Goal: Transaction & Acquisition: Subscribe to service/newsletter

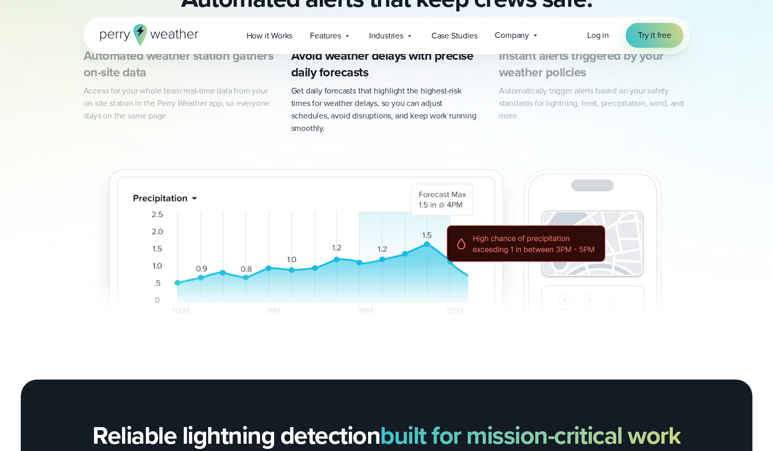
scroll to position [574, 0]
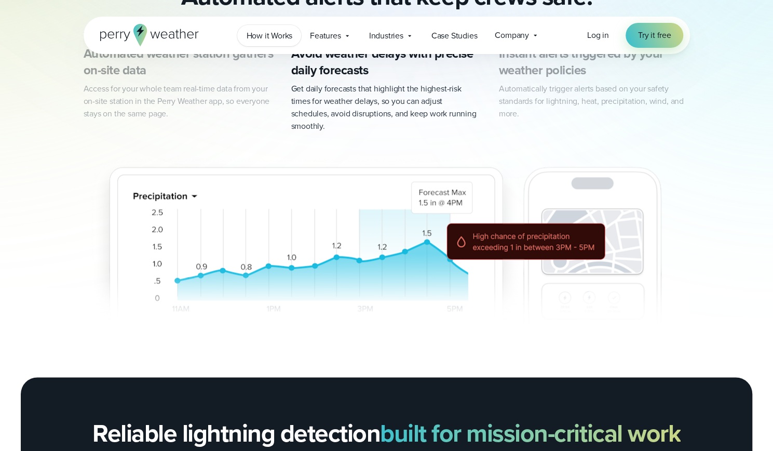
click at [277, 28] on link "How it Works" at bounding box center [269, 35] width 64 height 21
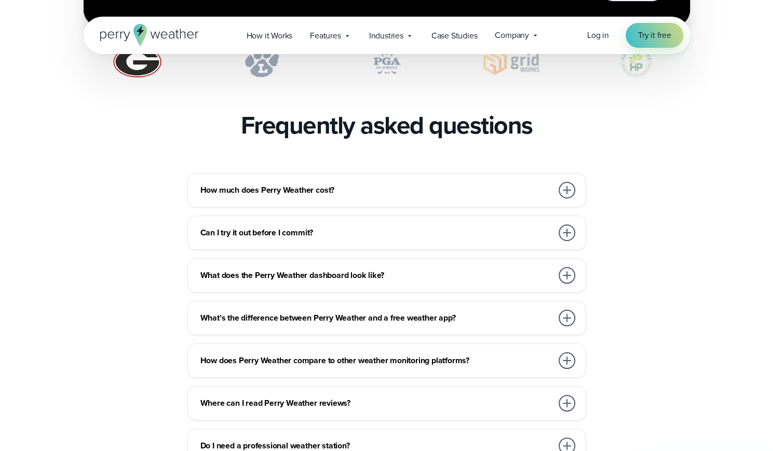
scroll to position [2215, 0]
click at [301, 226] on h3 "Can I try it out before I commit?" at bounding box center [376, 232] width 352 height 12
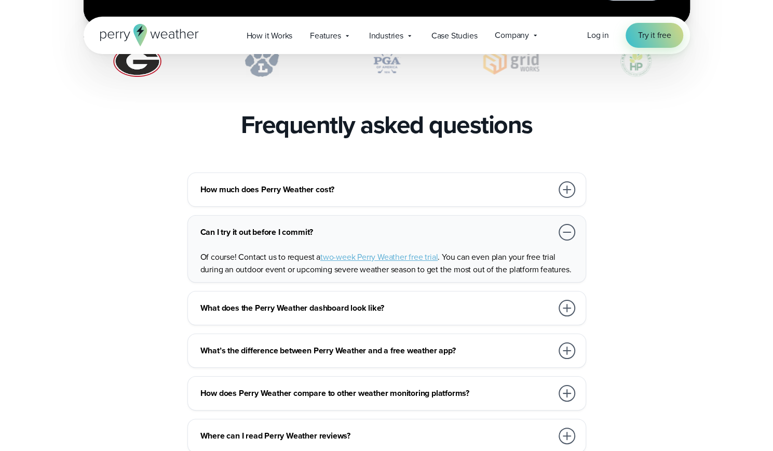
click at [331, 183] on h3 "How much does Perry Weather cost?" at bounding box center [376, 189] width 352 height 12
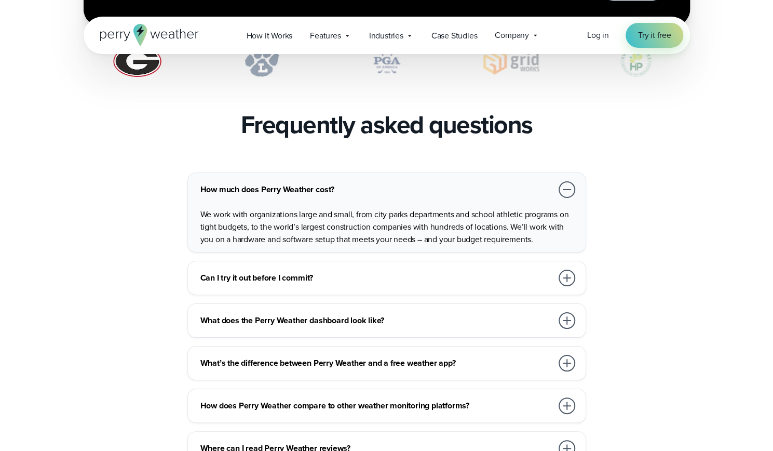
click at [309, 261] on div "Can I try it out before I commit? Of course! Contact us to request a two-week P…" at bounding box center [386, 278] width 399 height 34
click at [303, 272] on h3 "Can I try it out before I commit?" at bounding box center [376, 278] width 352 height 12
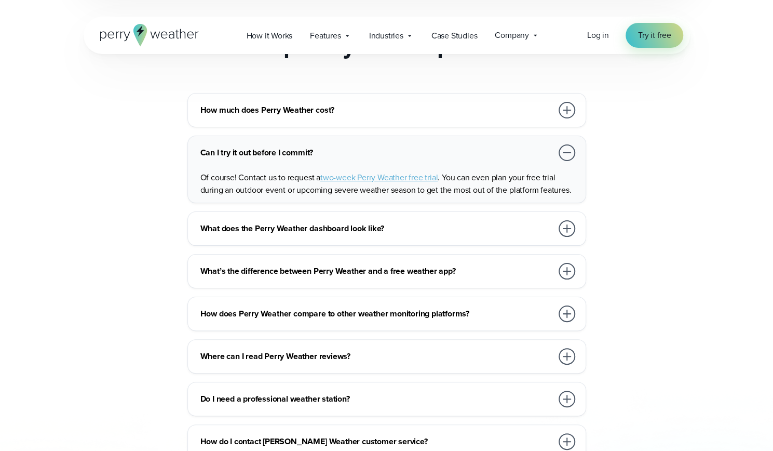
scroll to position [2310, 0]
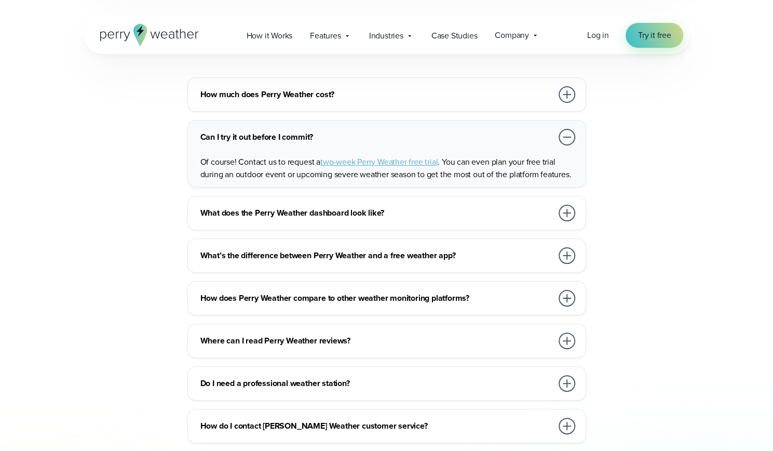
click at [439, 249] on h3 "What’s the difference between Perry Weather and a free weather app?" at bounding box center [376, 255] width 352 height 12
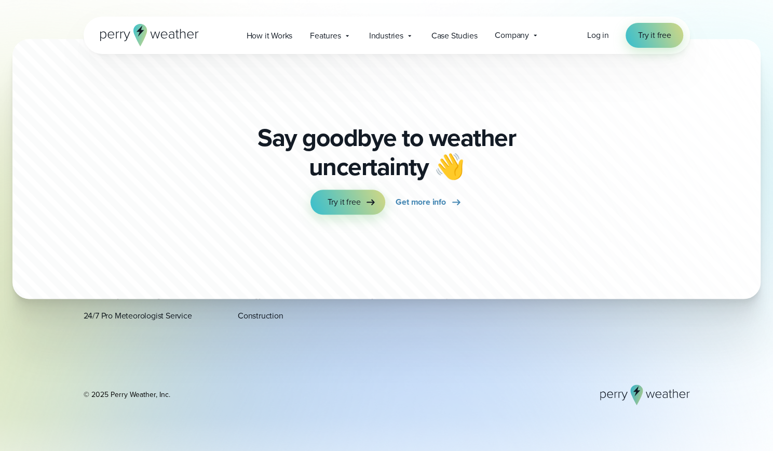
scroll to position [3064, 0]
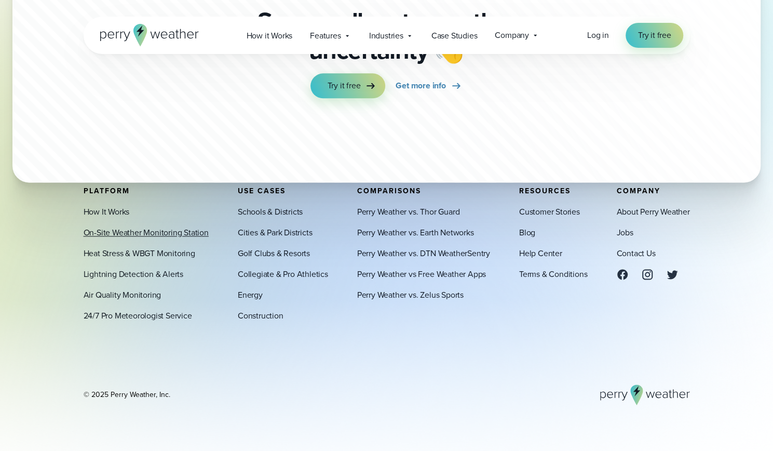
click at [119, 234] on link "On-Site Weather Monitoring Station" at bounding box center [146, 232] width 125 height 12
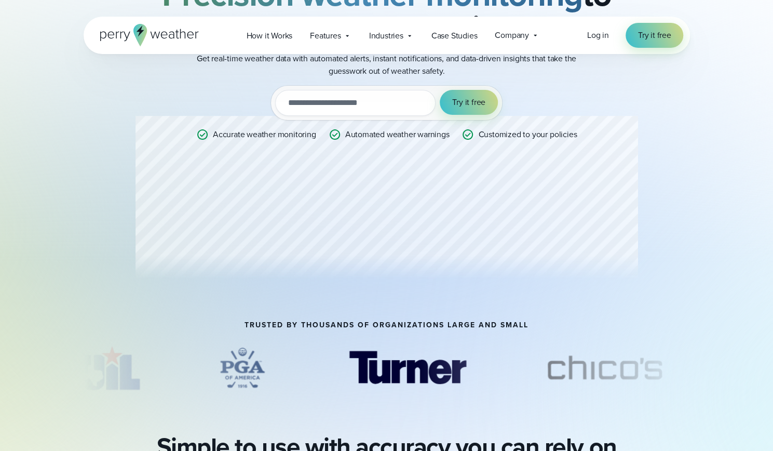
scroll to position [132, 0]
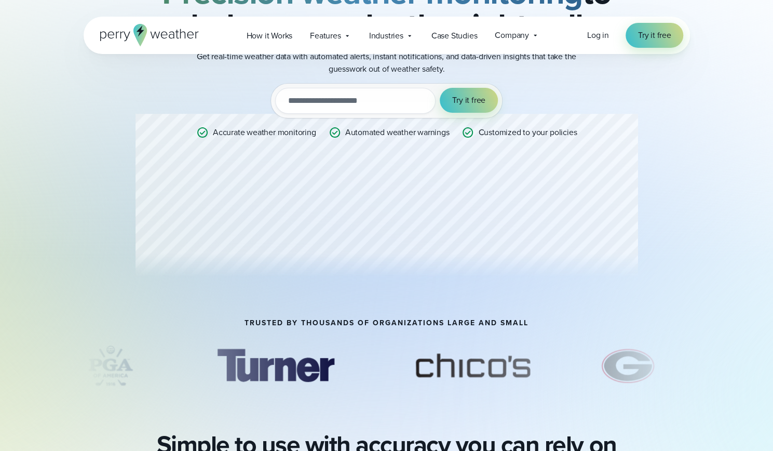
click at [357, 103] on input "email" at bounding box center [355, 101] width 160 height 26
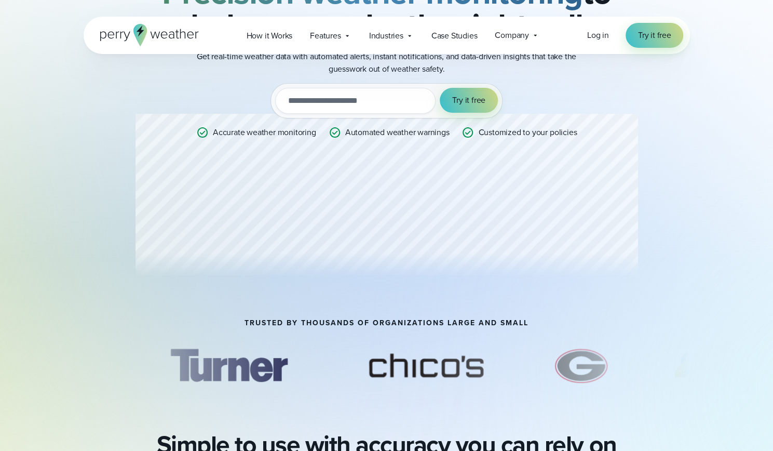
type input "**********"
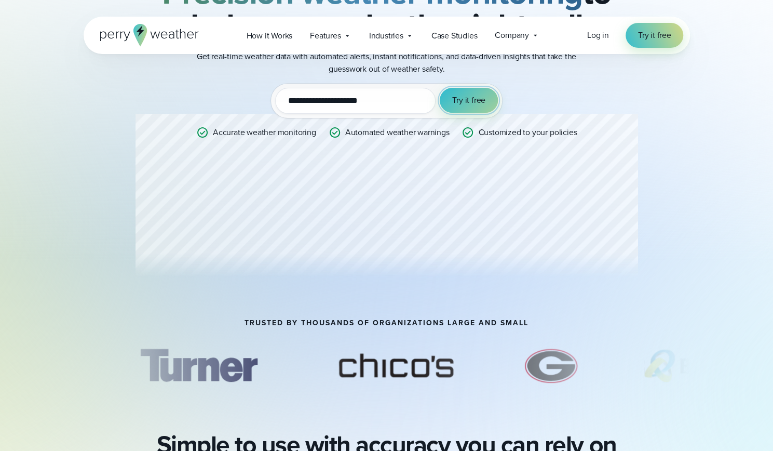
click at [454, 101] on span "Try it free" at bounding box center [468, 100] width 33 height 12
